Goal: Task Accomplishment & Management: Use online tool/utility

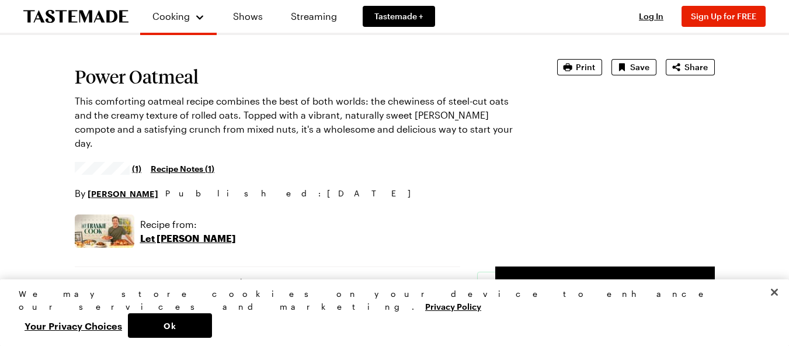
scroll to position [58, 0]
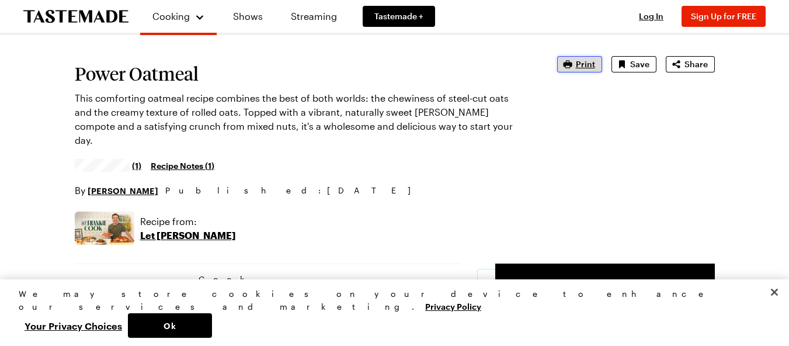
click at [583, 66] on span "Print" at bounding box center [584, 64] width 19 height 12
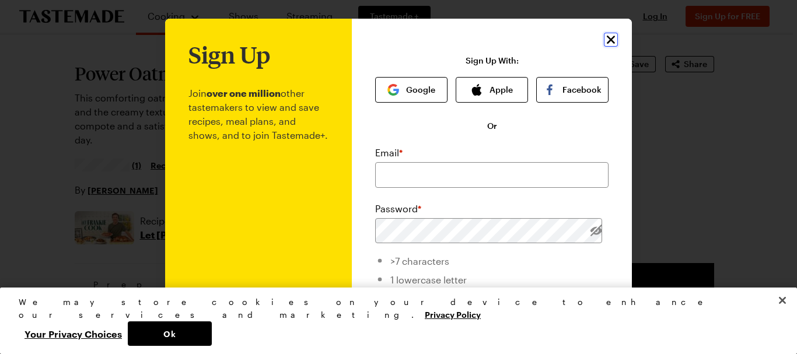
click at [605, 39] on icon "Close" at bounding box center [611, 40] width 14 height 14
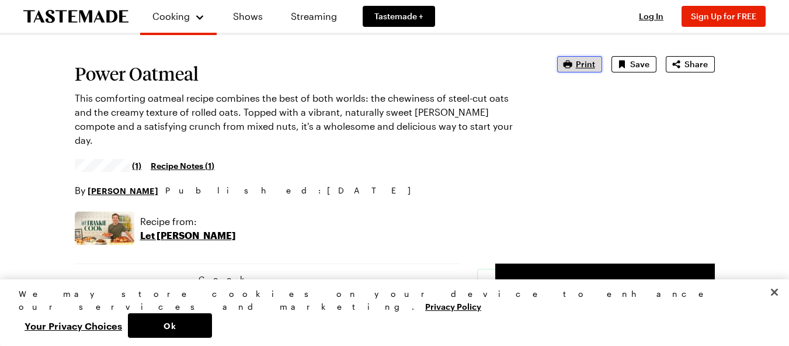
click at [576, 67] on button "Print" at bounding box center [579, 64] width 45 height 16
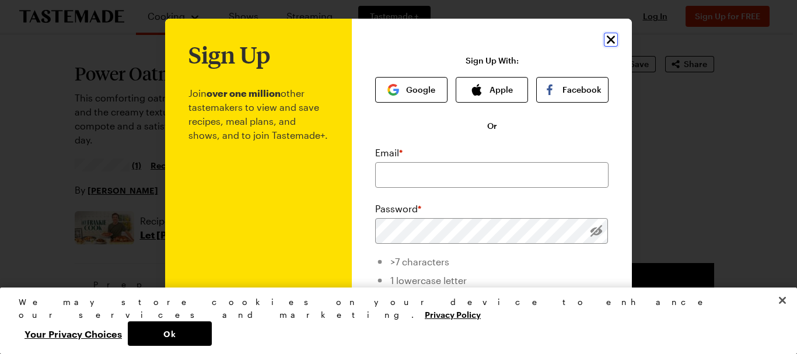
click at [604, 39] on icon "Close" at bounding box center [611, 40] width 14 height 14
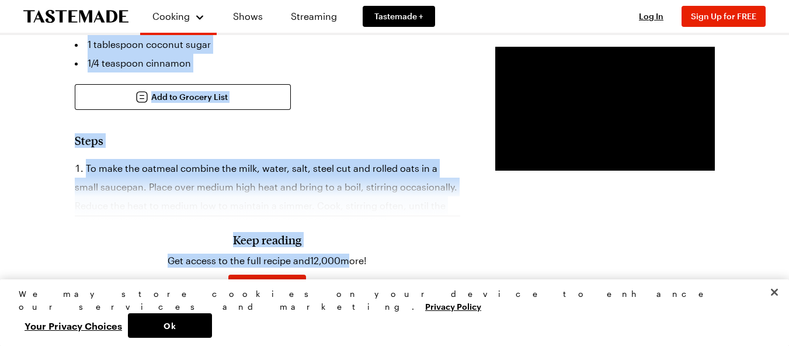
scroll to position [759, 0]
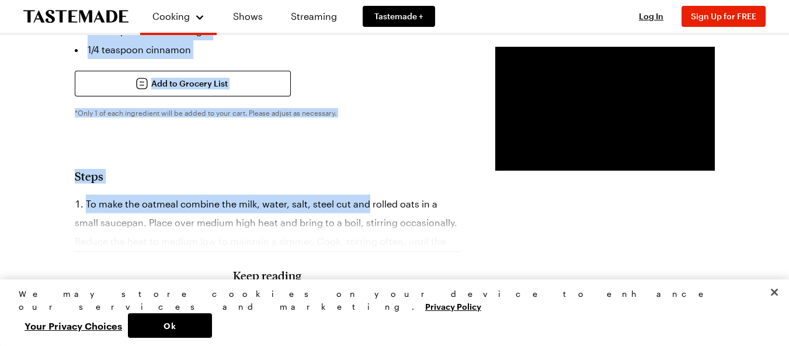
drag, startPoint x: 78, startPoint y: 129, endPoint x: 376, endPoint y: 159, distance: 299.2
click at [376, 159] on article "Power Oatmeal This comforting oatmeal recipe combines the best of both worlds: …" at bounding box center [395, 119] width 640 height 1527
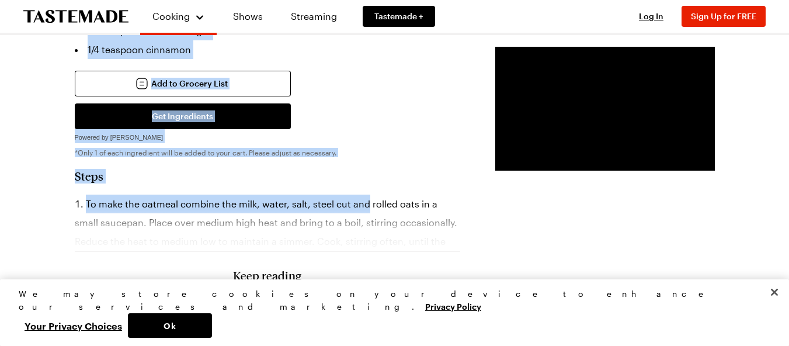
click at [386, 99] on div "Prep Time: 5 min Cook Time: 25 min Servings: 2 Scale Easy Units: Imperial Imper…" at bounding box center [395, 223] width 640 height 1320
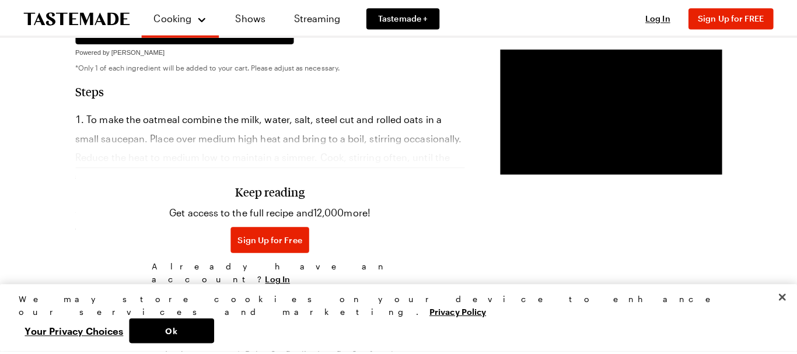
scroll to position [875, 0]
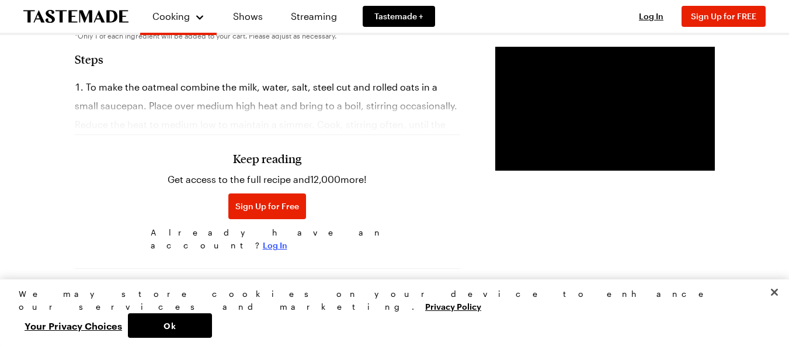
click at [275, 239] on span "Log In" at bounding box center [275, 245] width 25 height 12
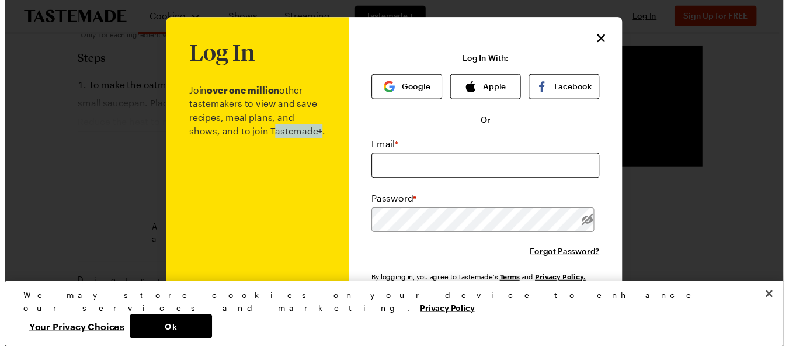
scroll to position [0, 0]
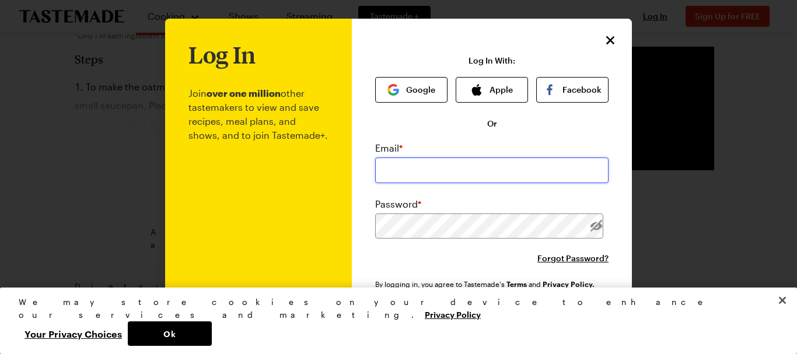
click at [448, 173] on input "email" at bounding box center [491, 171] width 233 height 26
click at [608, 40] on icon "Close" at bounding box center [611, 40] width 8 height 8
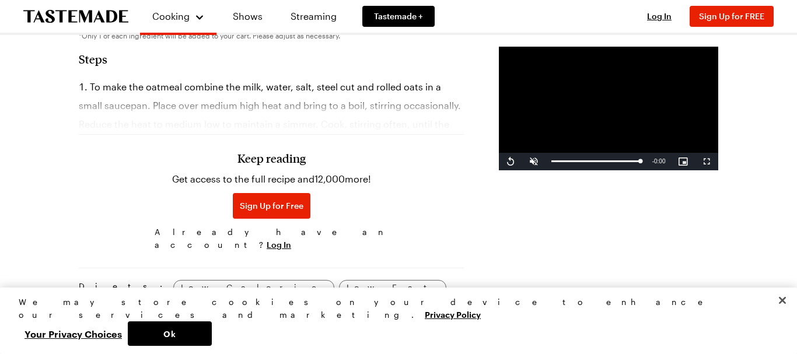
click at [607, 42] on icon "Close" at bounding box center [600, 48] width 13 height 13
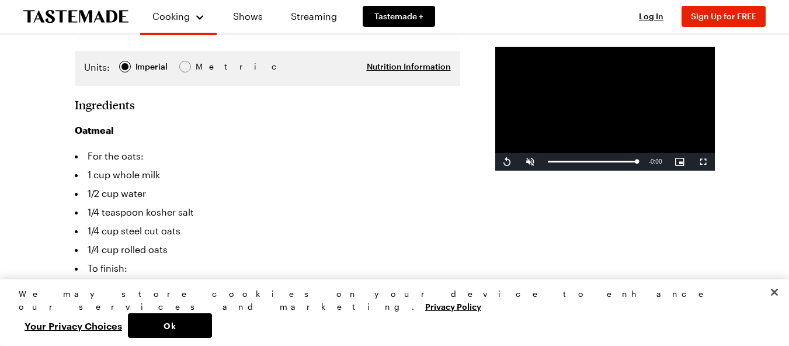
scroll to position [350, 0]
click at [549, 128] on video "Video Player" at bounding box center [604, 109] width 219 height 124
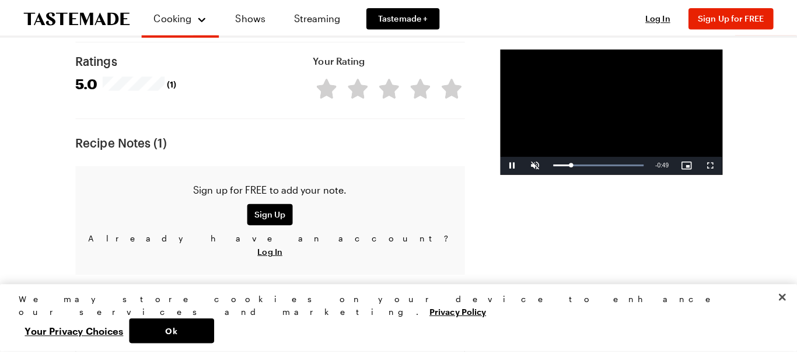
scroll to position [1226, 0]
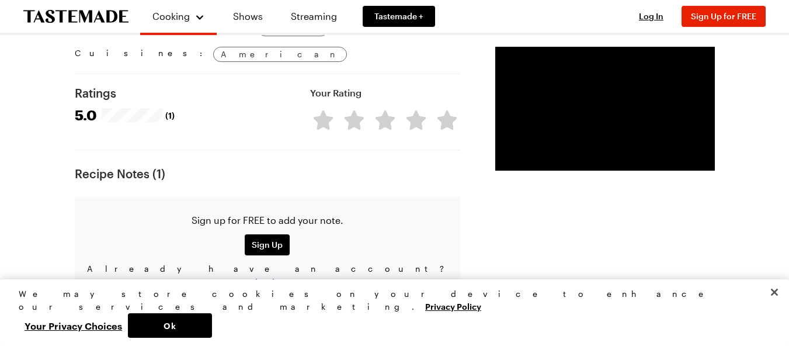
click at [273, 275] on span "Log In" at bounding box center [267, 281] width 25 height 12
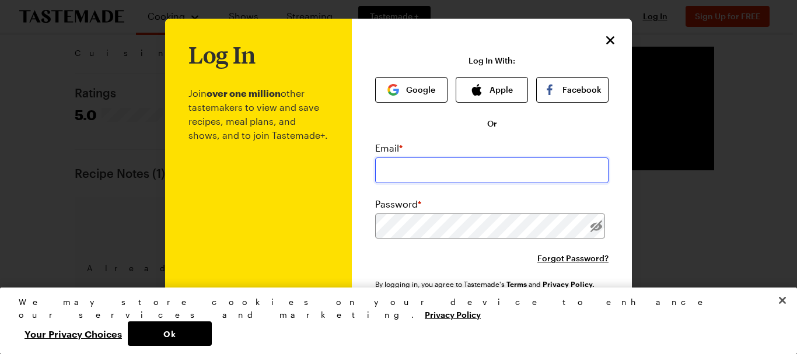
click at [486, 167] on input "email" at bounding box center [491, 171] width 233 height 26
type input "ac101011@gmail.com"
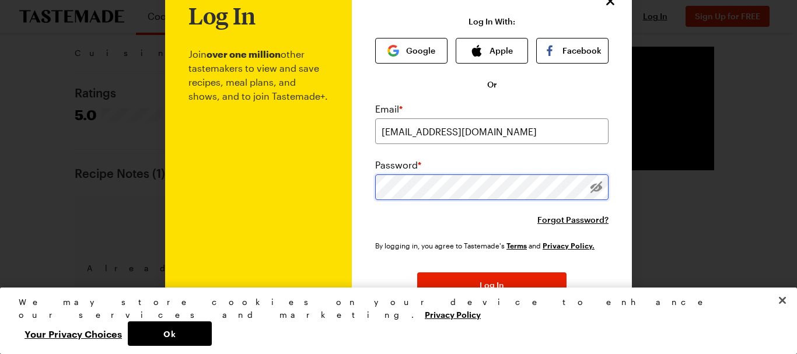
scroll to position [58, 0]
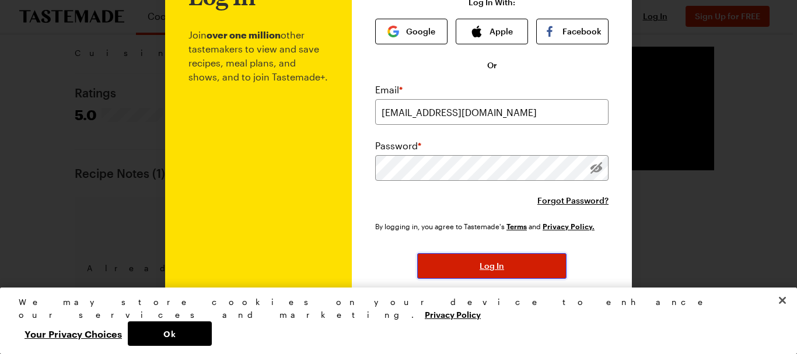
click at [466, 264] on button "Log In" at bounding box center [491, 266] width 149 height 26
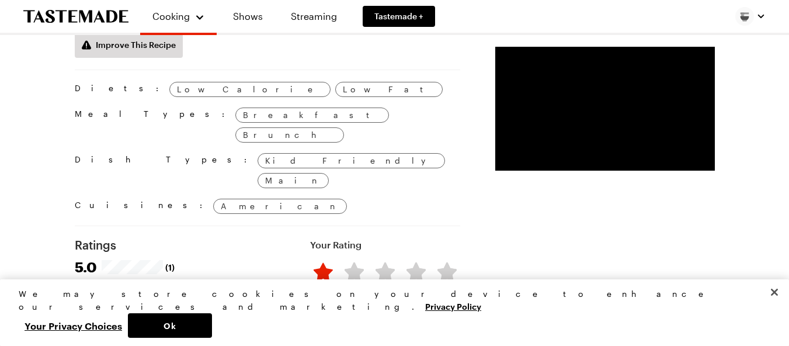
type textarea "x"
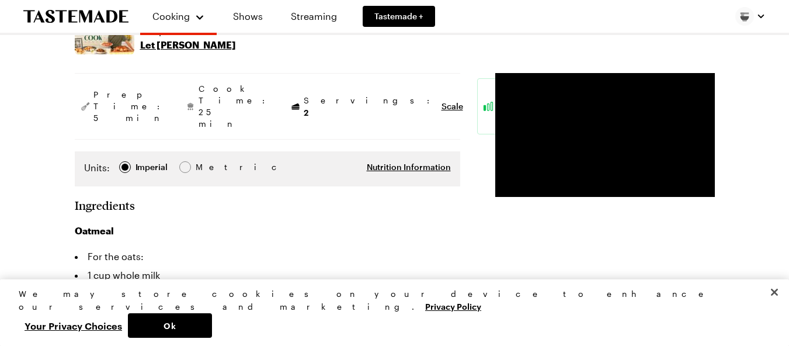
scroll to position [15, 0]
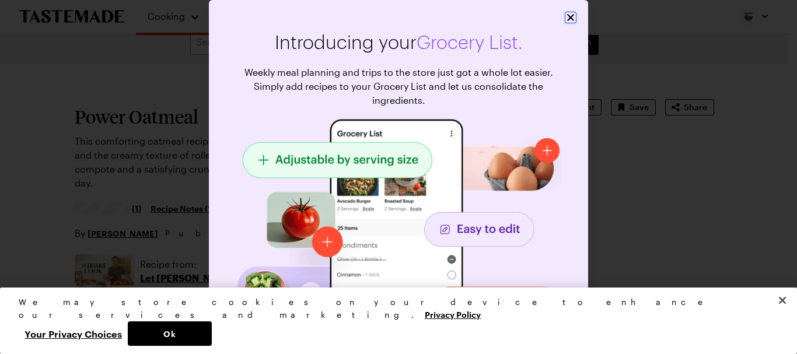
click at [565, 19] on icon "Close" at bounding box center [571, 18] width 12 height 12
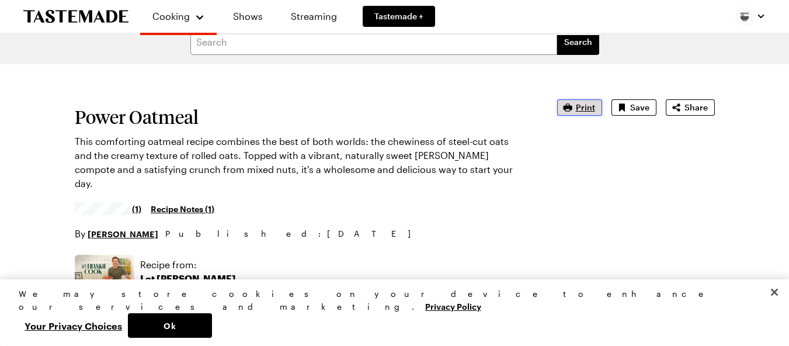
click at [581, 107] on span "Print" at bounding box center [584, 108] width 19 height 12
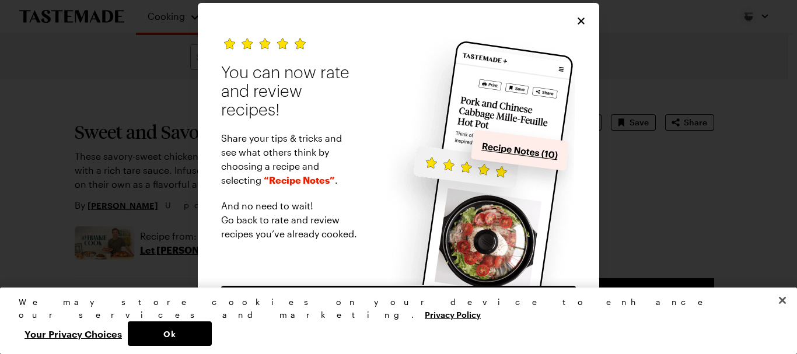
type textarea "x"
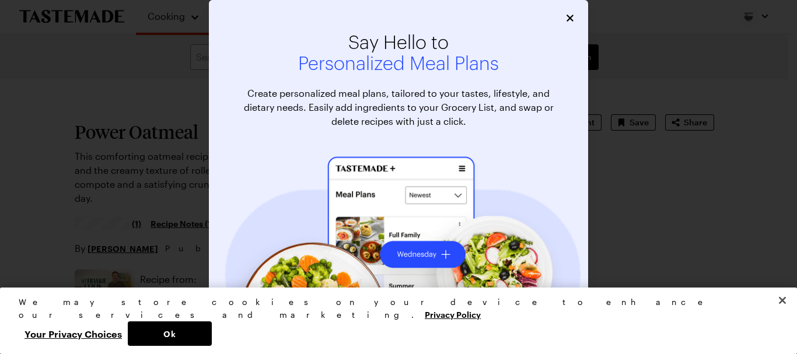
type textarea "x"
click at [578, 15] on div "Say Hello to Personalized Meal Plans Create personalized meal plans, tailored t…" at bounding box center [398, 233] width 379 height 467
click at [571, 22] on icon "Close" at bounding box center [571, 18] width 12 height 12
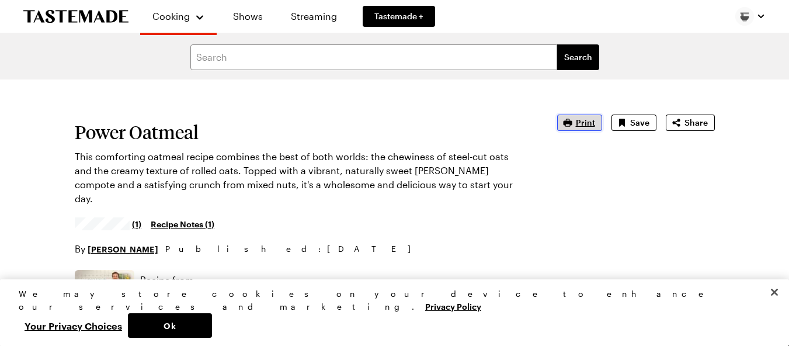
click at [577, 117] on button "Print" at bounding box center [579, 122] width 45 height 16
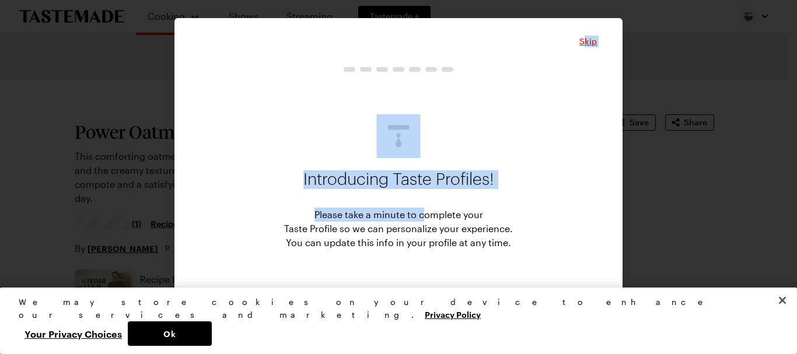
drag, startPoint x: 585, startPoint y: 34, endPoint x: 528, endPoint y: 97, distance: 85.6
click at [458, 167] on div "Skip Introducing Taste Profiles! Please take a minute to complete your Taste Pr…" at bounding box center [399, 177] width 448 height 318
click at [594, 41] on span "Skip" at bounding box center [589, 42] width 18 height 12
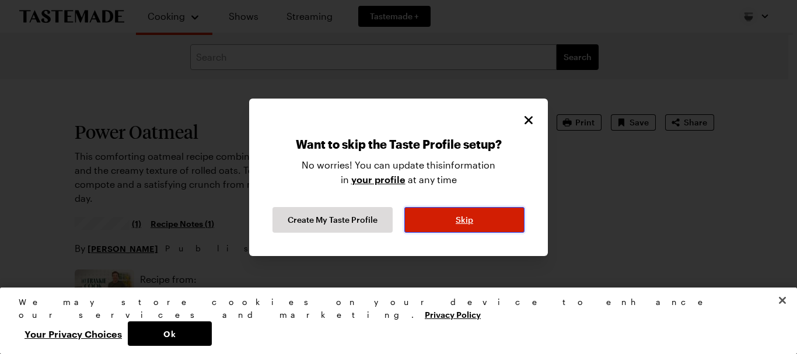
click at [448, 216] on button "Skip" at bounding box center [464, 220] width 120 height 26
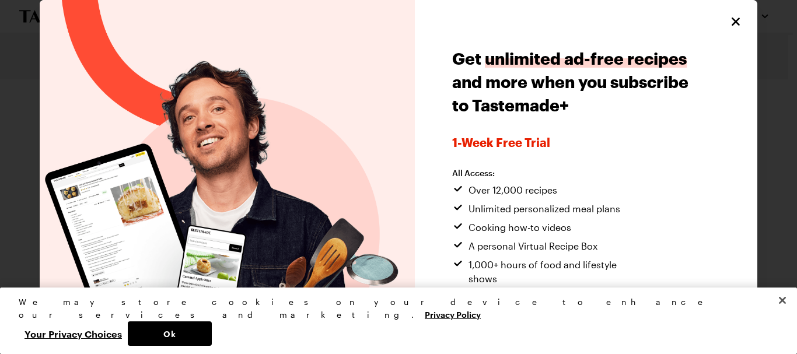
click at [464, 219] on ul "Over 12,000 recipes Unlimited personalized meal plans Cooking how-to videos A p…" at bounding box center [548, 260] width 193 height 154
click at [730, 15] on icon "Close" at bounding box center [737, 21] width 14 height 14
type textarea "x"
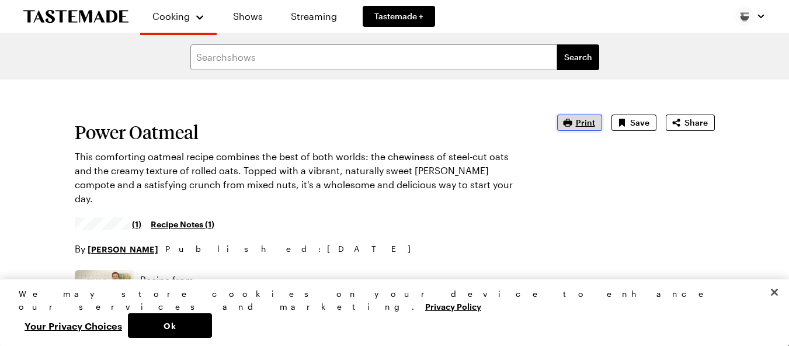
click at [596, 120] on button "Print" at bounding box center [579, 122] width 45 height 16
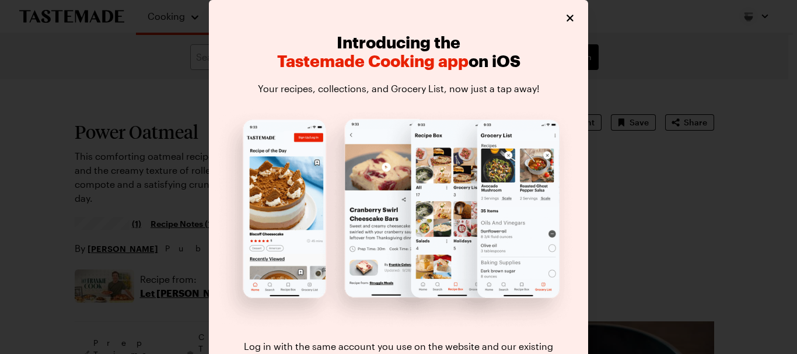
click at [323, 169] on img at bounding box center [395, 219] width 362 height 224
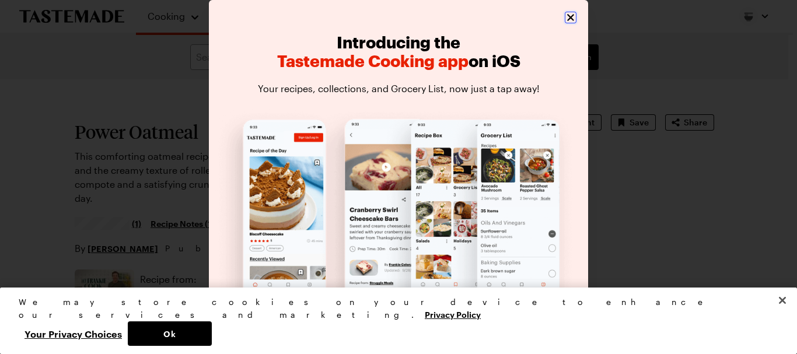
click at [568, 19] on icon "Close" at bounding box center [571, 18] width 12 height 12
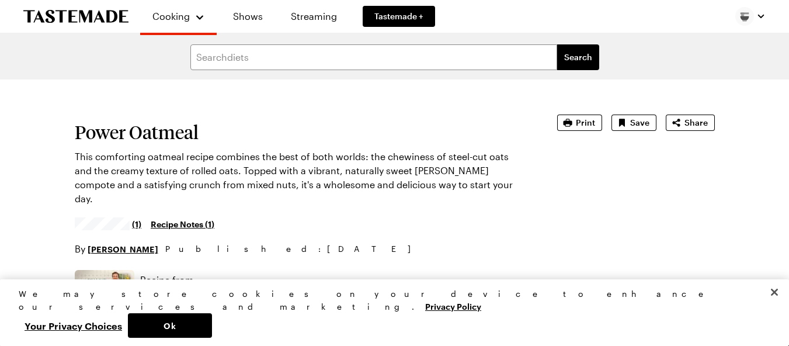
type textarea "x"
